Goal: Use online tool/utility: Utilize a website feature to perform a specific function

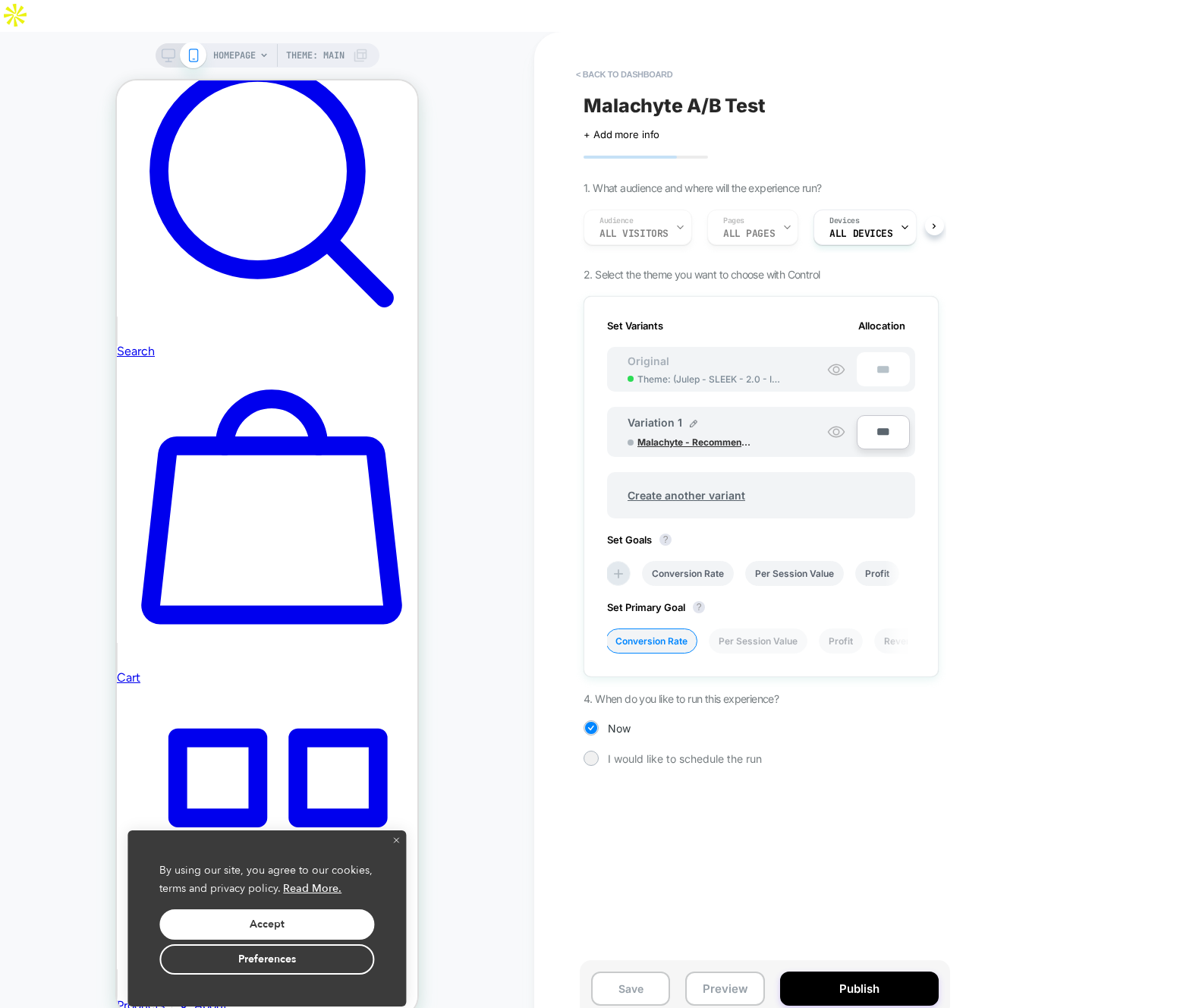
click at [708, 436] on span "Malachyte - Recommendation [DATE]" at bounding box center [694, 442] width 114 height 11
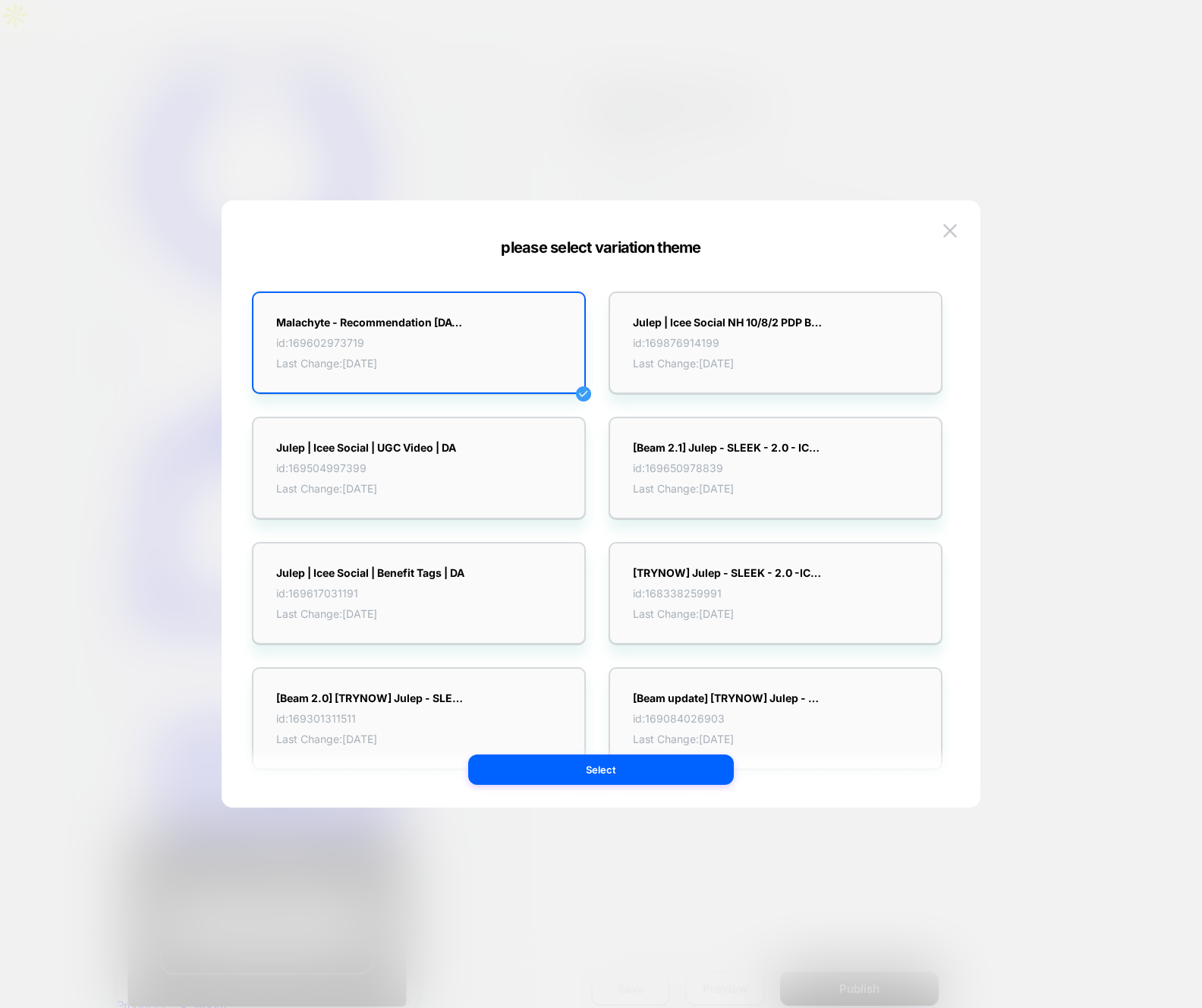
click at [1040, 318] on div at bounding box center [601, 504] width 1202 height 1008
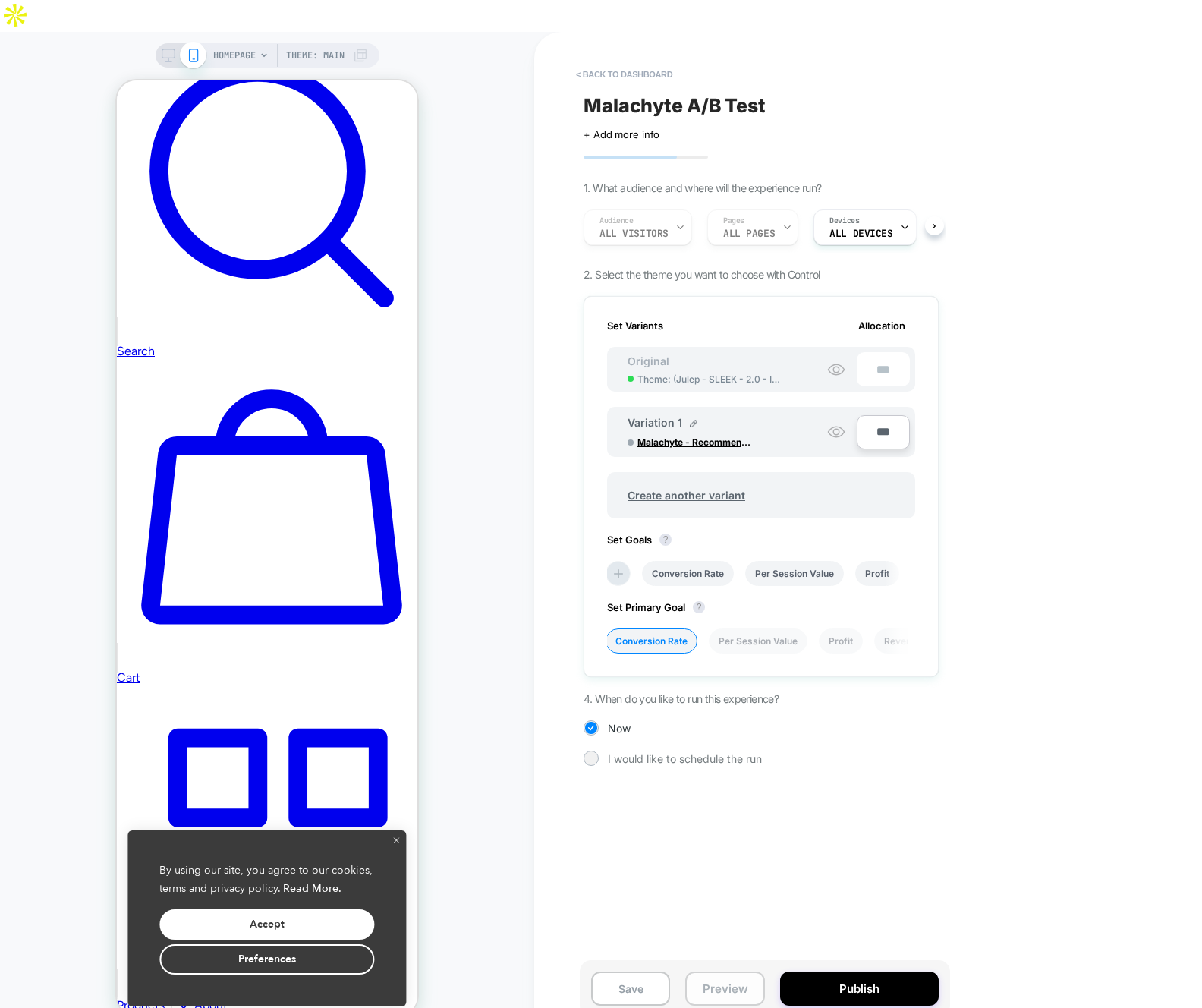
click at [735, 971] on button "Preview" at bounding box center [725, 988] width 79 height 34
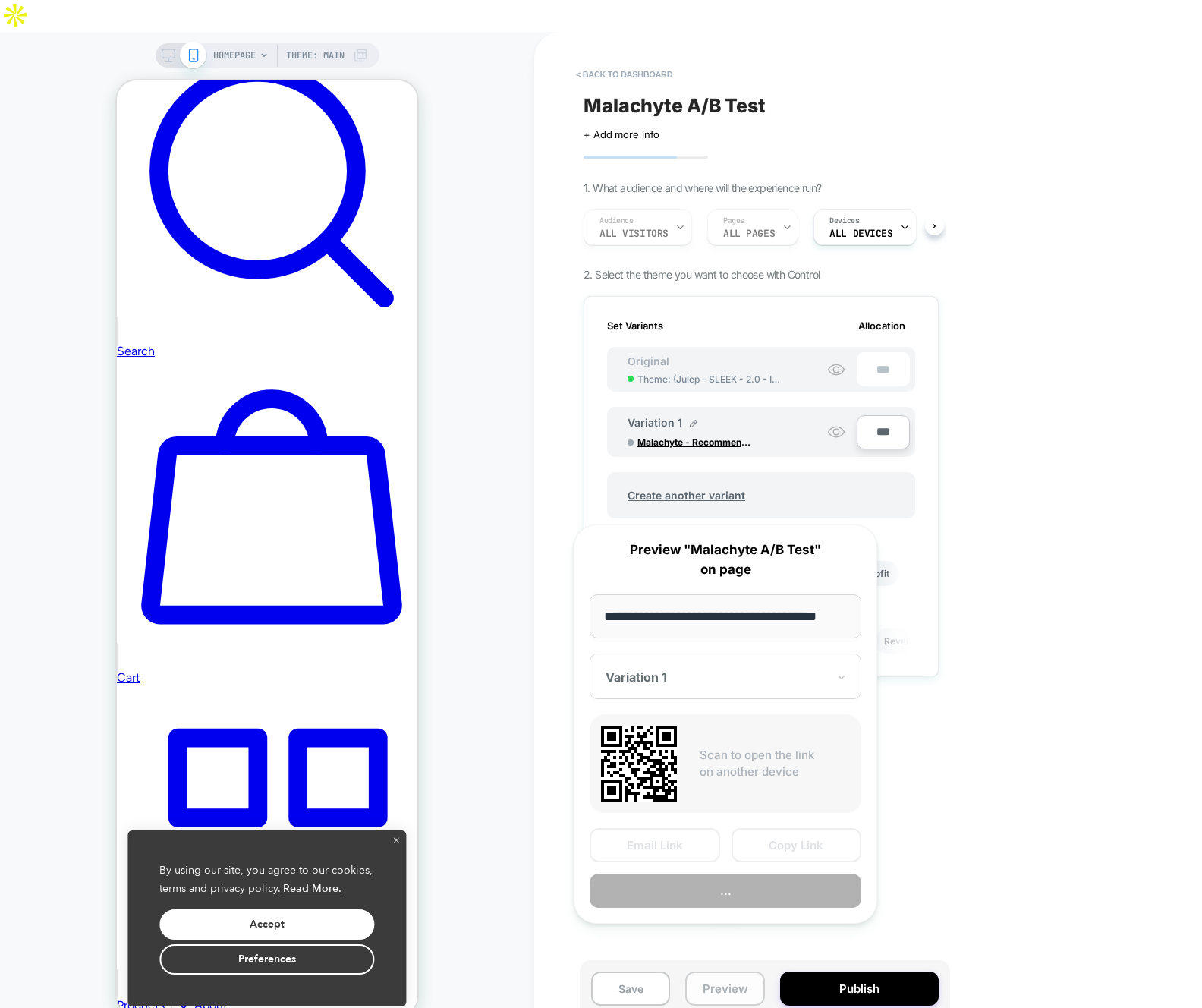
scroll to position [0, 20]
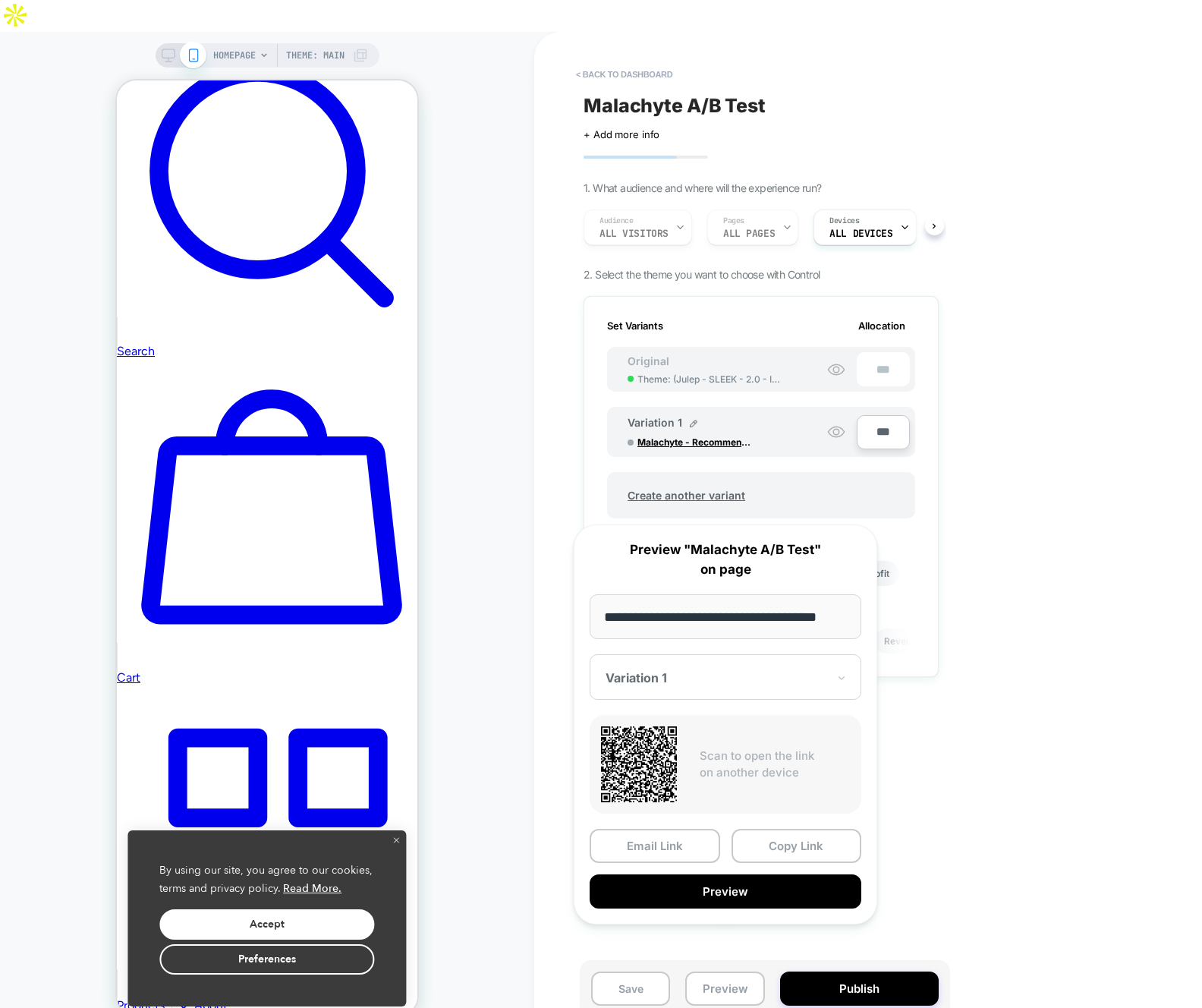
click at [1014, 578] on div "< back to dashboard Malachyte A/B Test Click to edit experience details + Add m…" at bounding box center [868, 536] width 668 height 1008
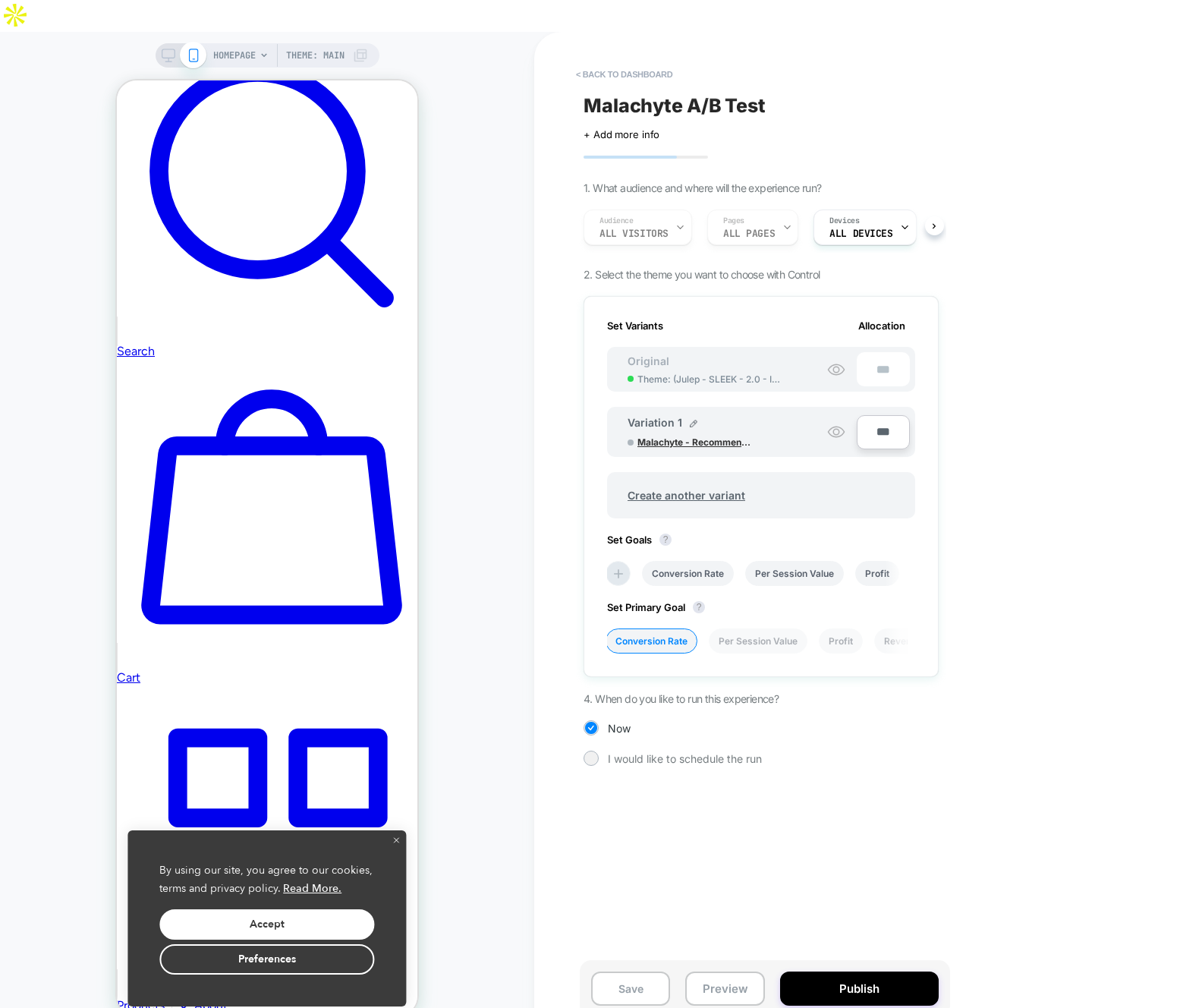
click at [722, 436] on span "Malachyte - Recommendation [DATE]" at bounding box center [694, 442] width 114 height 11
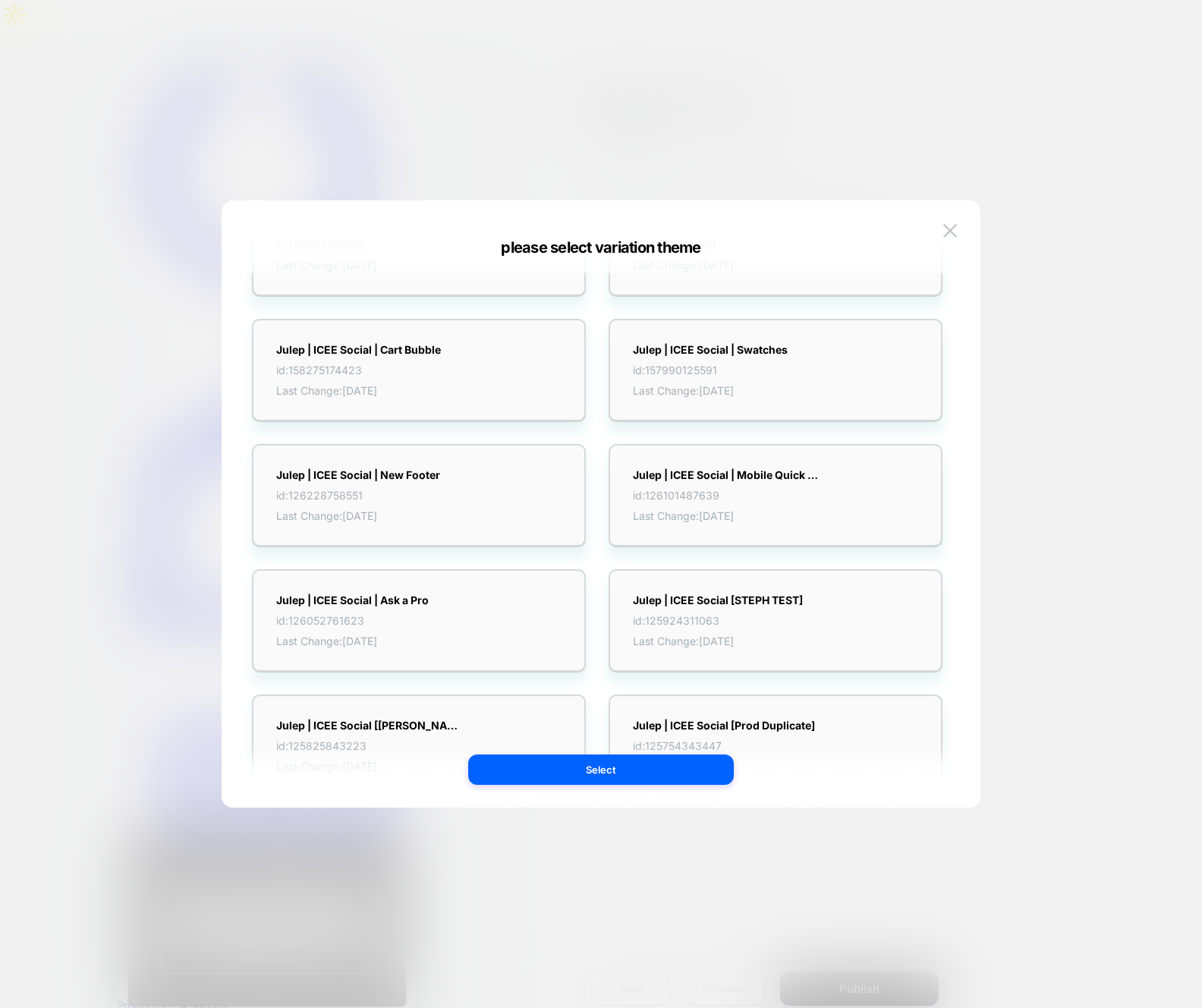
scroll to position [3460, 0]
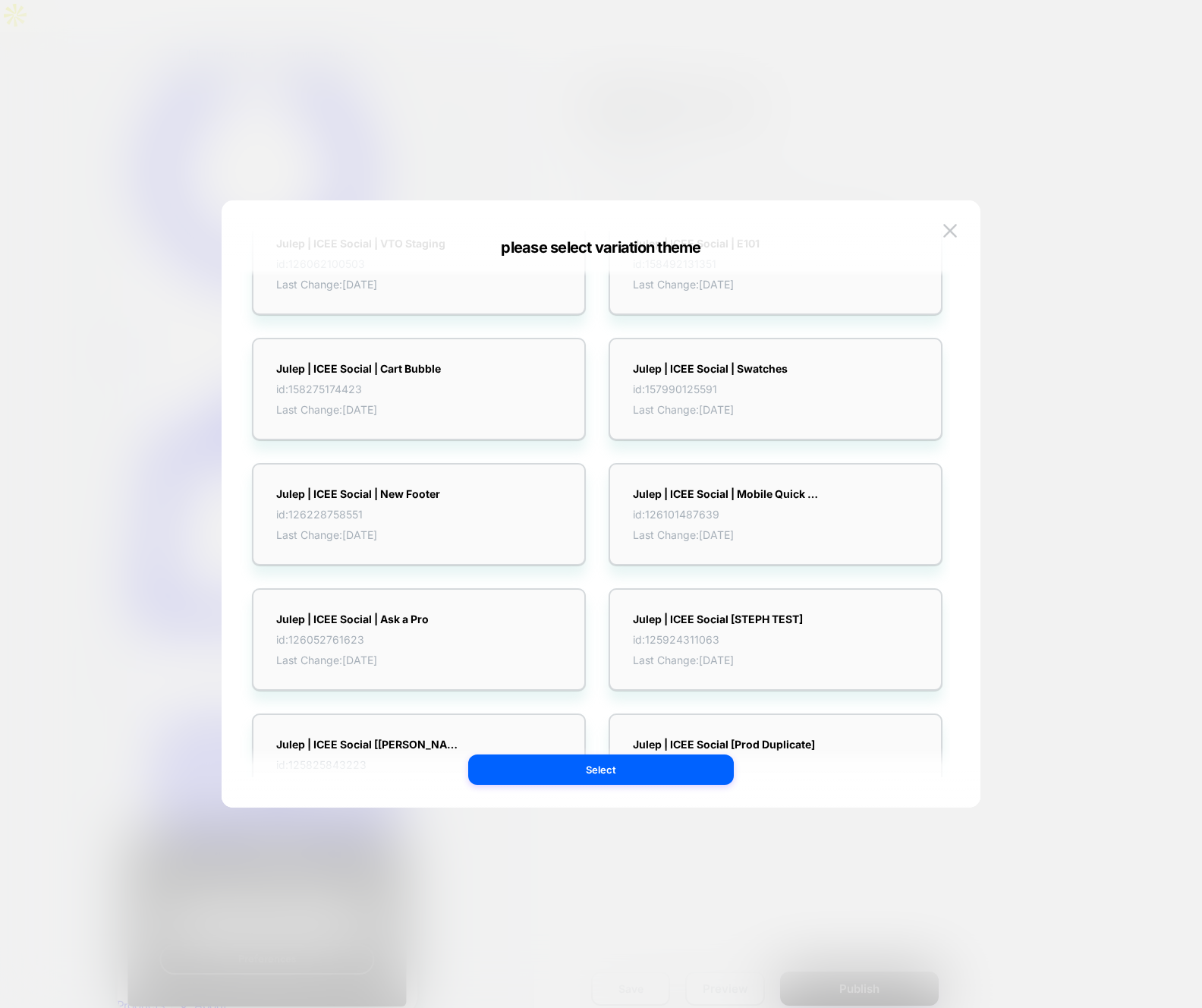
click at [986, 180] on div at bounding box center [601, 504] width 1202 height 1008
